Goal: Task Accomplishment & Management: Manage account settings

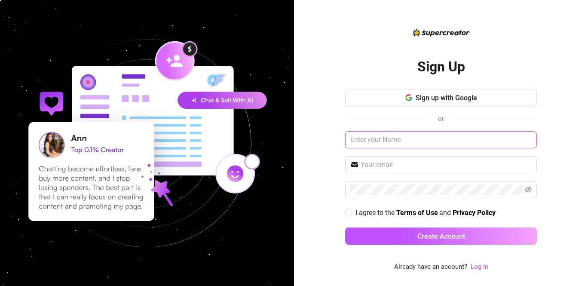
paste input "kismetplease@gmail.com"
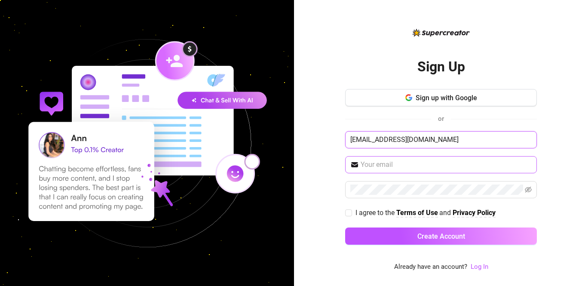
type input "kismetplease@gmail.com"
drag, startPoint x: 437, startPoint y: 138, endPoint x: 312, endPoint y: 125, distance: 125.8
click at [312, 125] on div "Sign Up Sign up with Google or kismetplease@gmail.com I agree to the Terms of U…" at bounding box center [441, 143] width 294 height 286
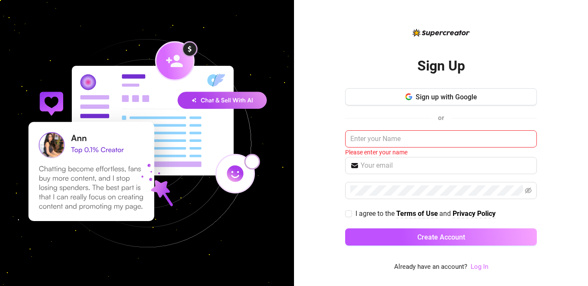
click at [479, 268] on link "Log In" at bounding box center [480, 267] width 18 height 8
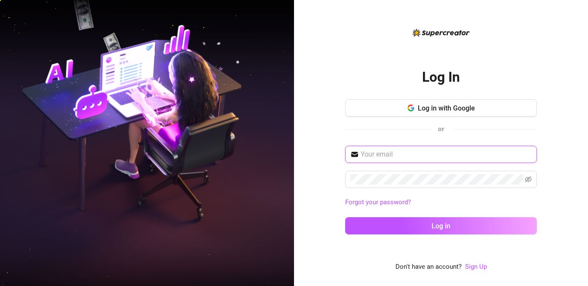
paste input "kismetplease@gmail.com"
type input "kismetplease@gmail.com"
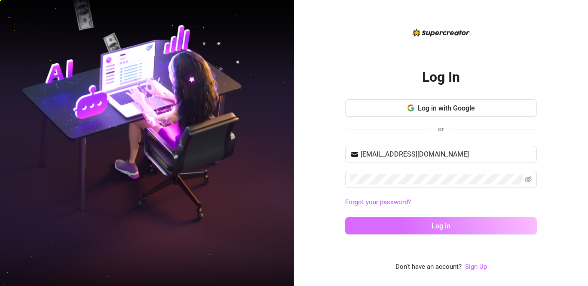
click at [433, 227] on span "Log in" at bounding box center [441, 226] width 19 height 8
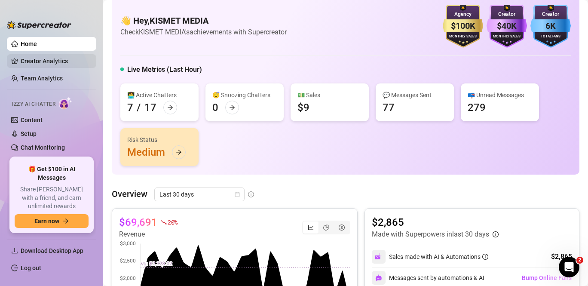
click at [49, 60] on link "Creator Analytics" at bounding box center [55, 61] width 69 height 14
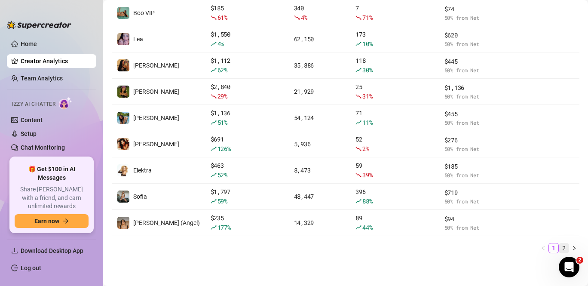
click at [562, 247] on link "2" at bounding box center [563, 247] width 9 height 9
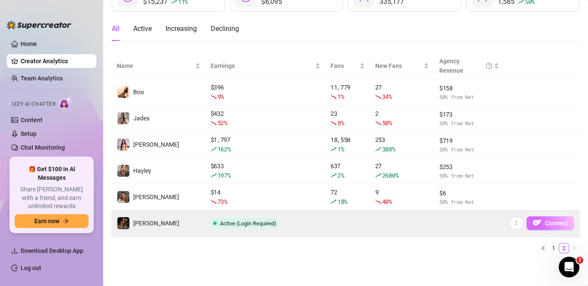
click at [546, 220] on span "Connect" at bounding box center [556, 223] width 23 height 7
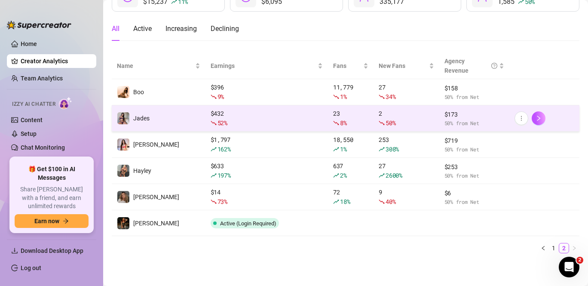
click at [376, 200] on div "Creators 16 connected accounts Manage Accounts + Add Account Last 7 days $15,23…" at bounding box center [345, 143] width 485 height 286
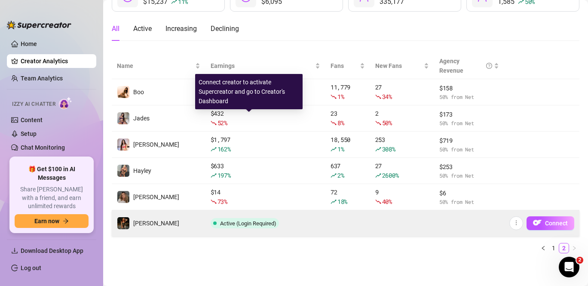
click at [251, 220] on span "Active (Login Required)" at bounding box center [248, 223] width 56 height 6
